Goal: Task Accomplishment & Management: Manage account settings

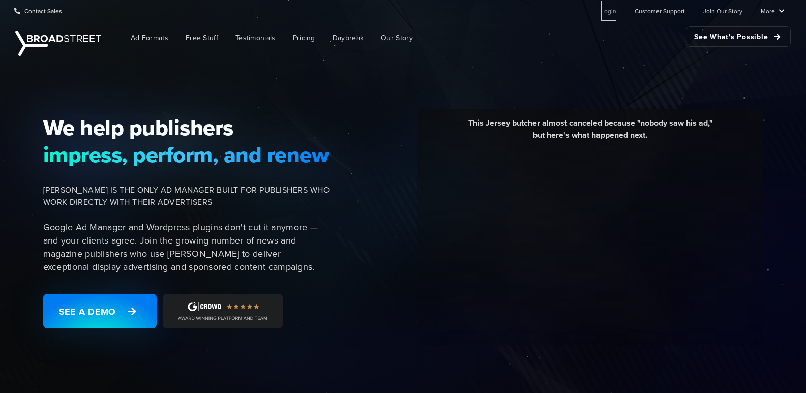
click at [612, 12] on link "Login" at bounding box center [608, 11] width 15 height 20
click at [604, 11] on link "Login" at bounding box center [608, 11] width 15 height 20
click at [615, 9] on link "Login" at bounding box center [608, 11] width 15 height 20
